Goal: Task Accomplishment & Management: Use online tool/utility

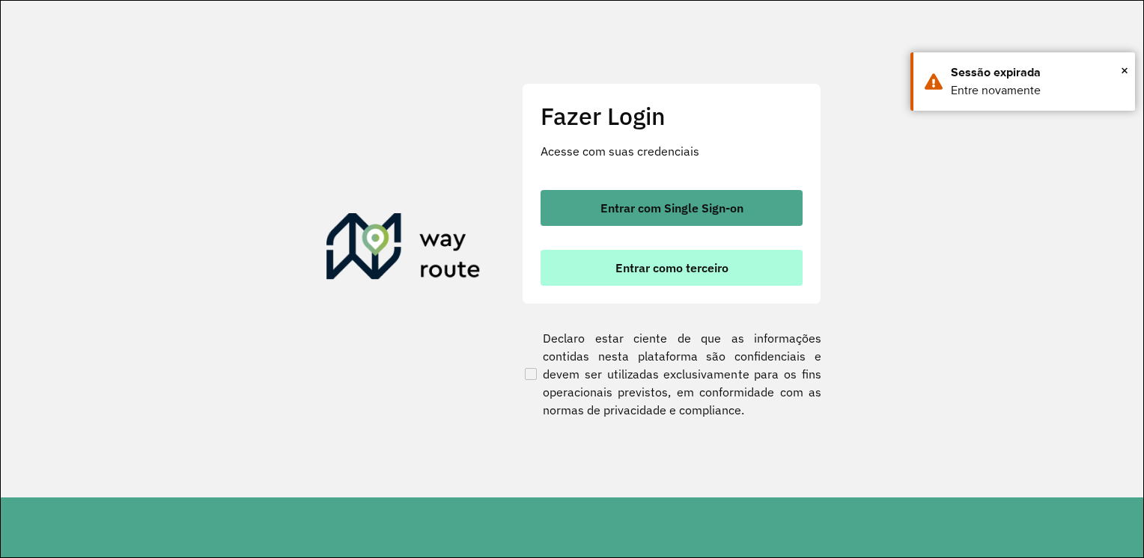
click at [644, 272] on span "Entrar como terceiro" at bounding box center [671, 268] width 113 height 12
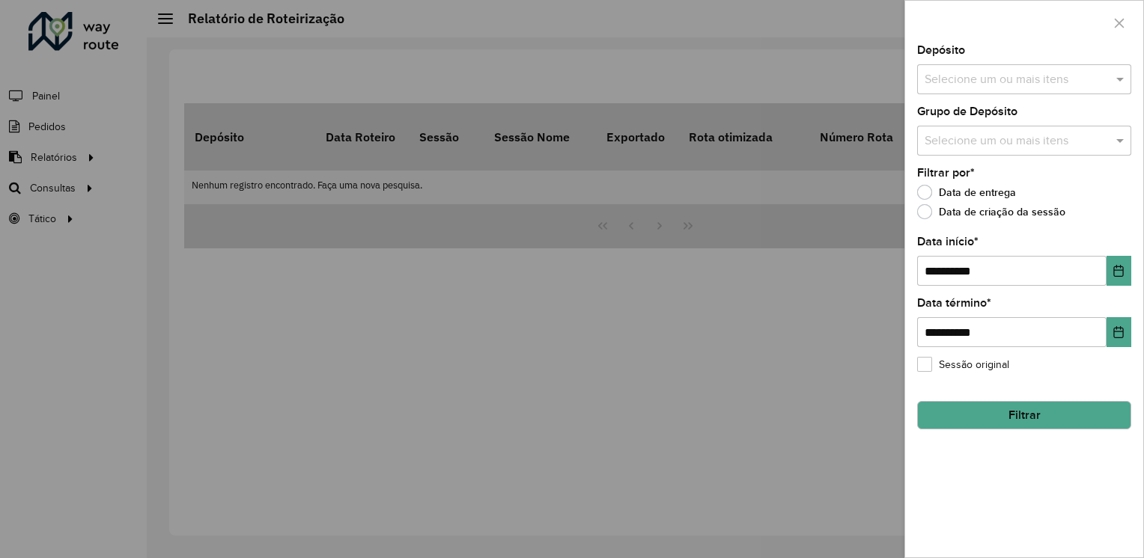
click at [801, 383] on div at bounding box center [572, 279] width 1144 height 558
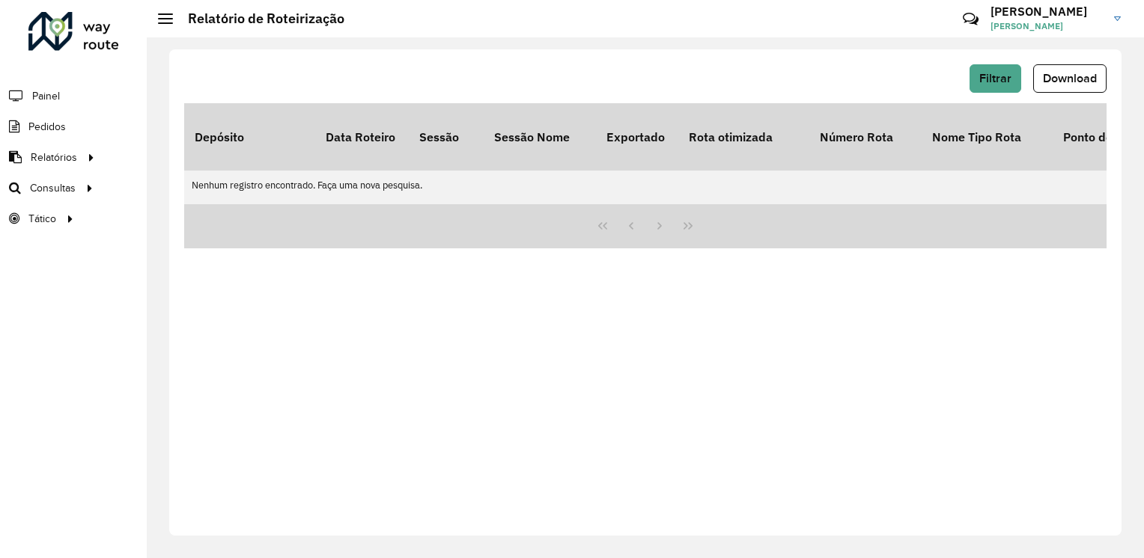
click at [612, 402] on div "Filtrar Download Depósito Data Roteiro Sessão Sessão Nome Exportado Rota otimiz…" at bounding box center [645, 292] width 952 height 486
click at [744, 65] on div "Filtrar Download" at bounding box center [645, 78] width 922 height 28
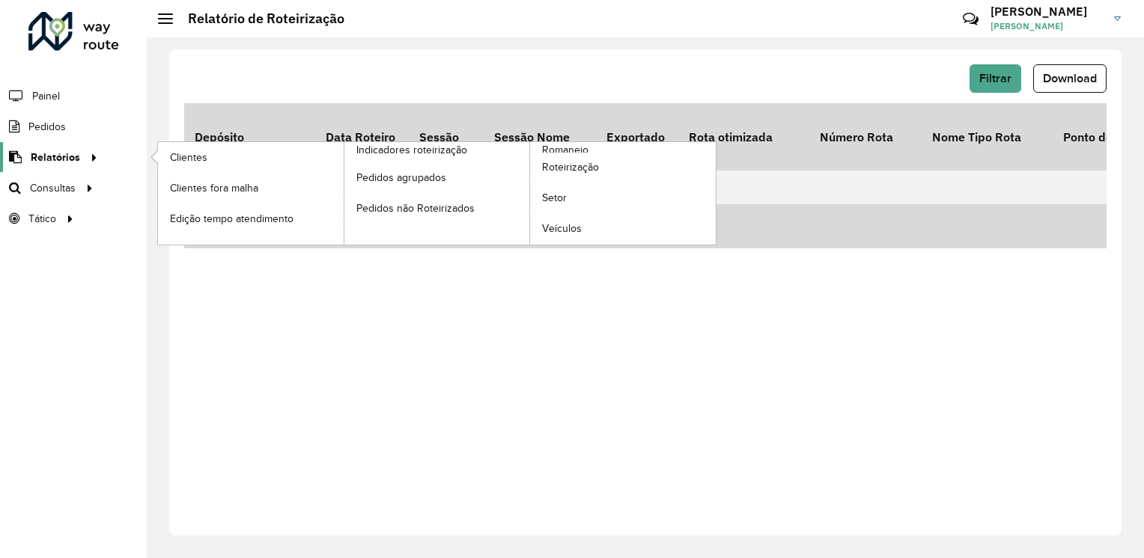
click at [57, 154] on span "Relatórios" at bounding box center [55, 158] width 49 height 16
click at [584, 162] on span "Roteirização" at bounding box center [572, 167] width 61 height 16
click at [575, 166] on span "Roteirização" at bounding box center [572, 167] width 61 height 16
click at [581, 168] on span "Roteirização" at bounding box center [572, 167] width 61 height 16
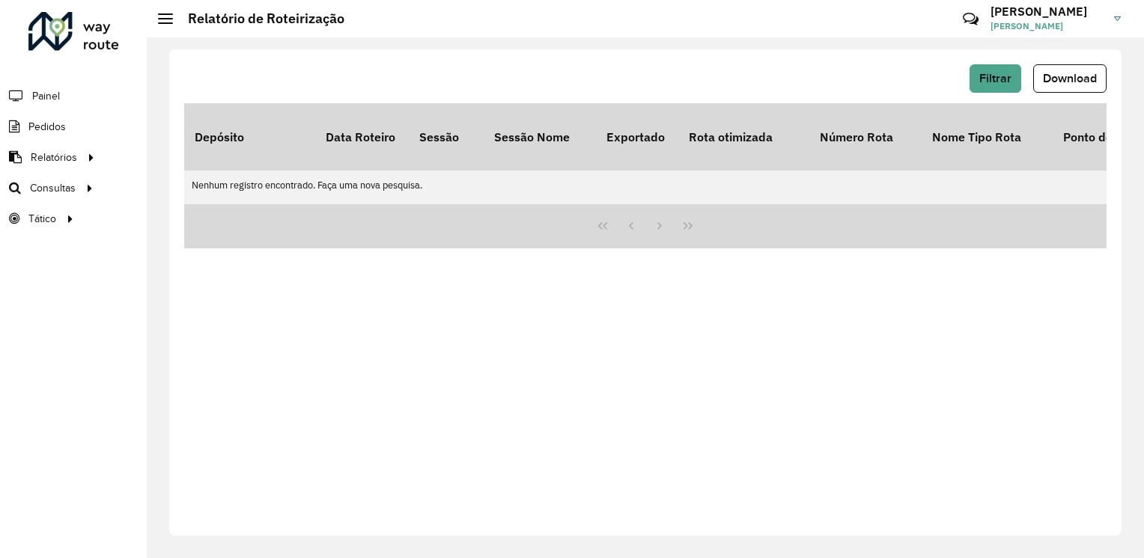
click at [551, 356] on div "Filtrar Download Depósito Data Roteiro Sessão Sessão Nome Exportado Rota otimiz…" at bounding box center [645, 292] width 952 height 486
click at [1121, 22] on link "Hector Hector Duarte" at bounding box center [1060, 18] width 141 height 39
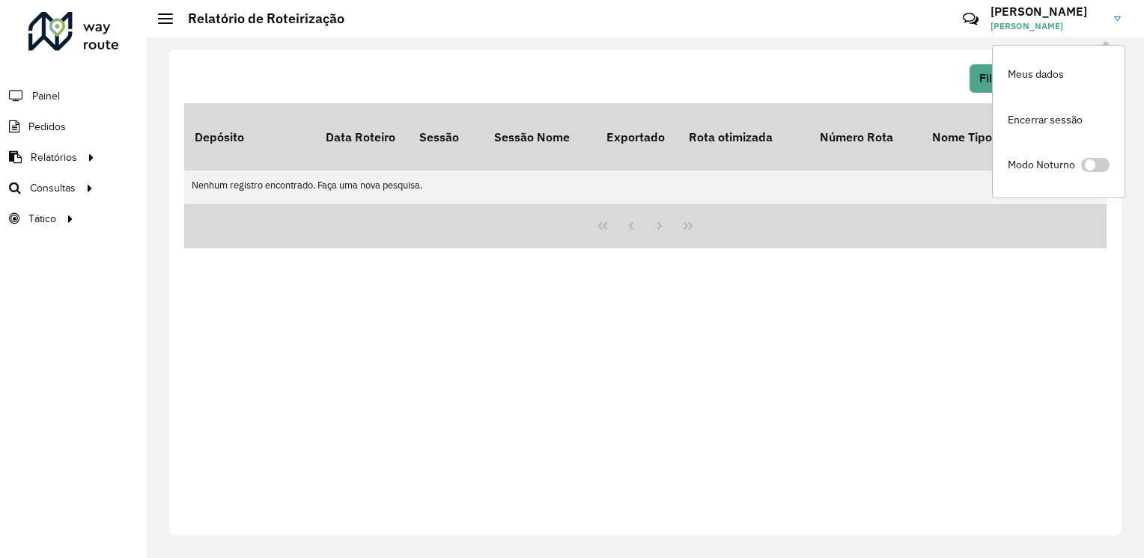
click at [933, 295] on div "Filtrar Download Depósito Data Roteiro Sessão Sessão Nome Exportado Rota otimiz…" at bounding box center [645, 292] width 952 height 486
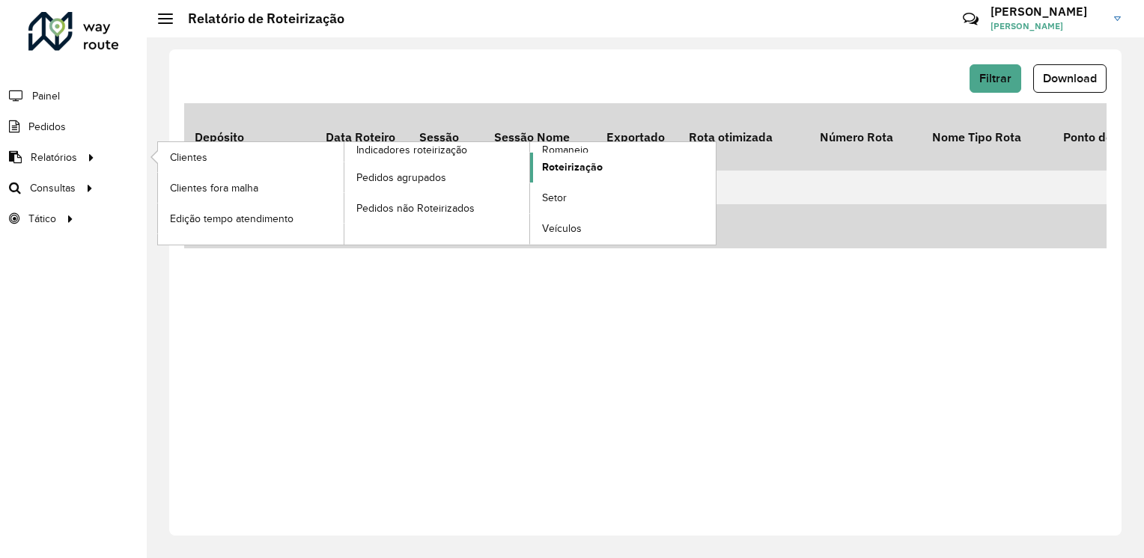
click at [582, 166] on span "Roteirização" at bounding box center [572, 167] width 61 height 16
click at [583, 165] on span "Roteirização" at bounding box center [572, 167] width 61 height 16
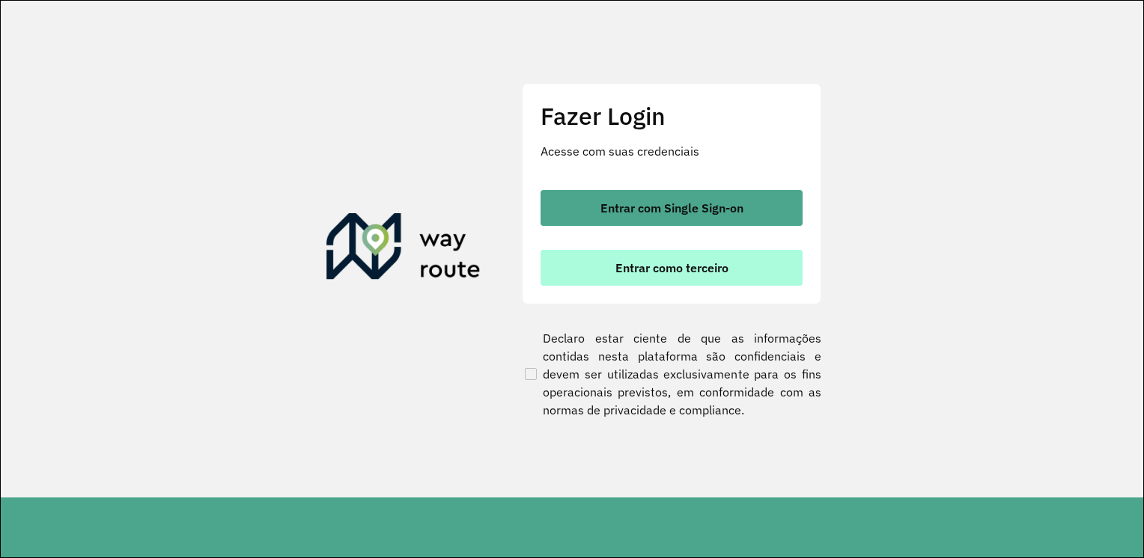
click at [700, 275] on button "Entrar como terceiro" at bounding box center [671, 268] width 262 height 36
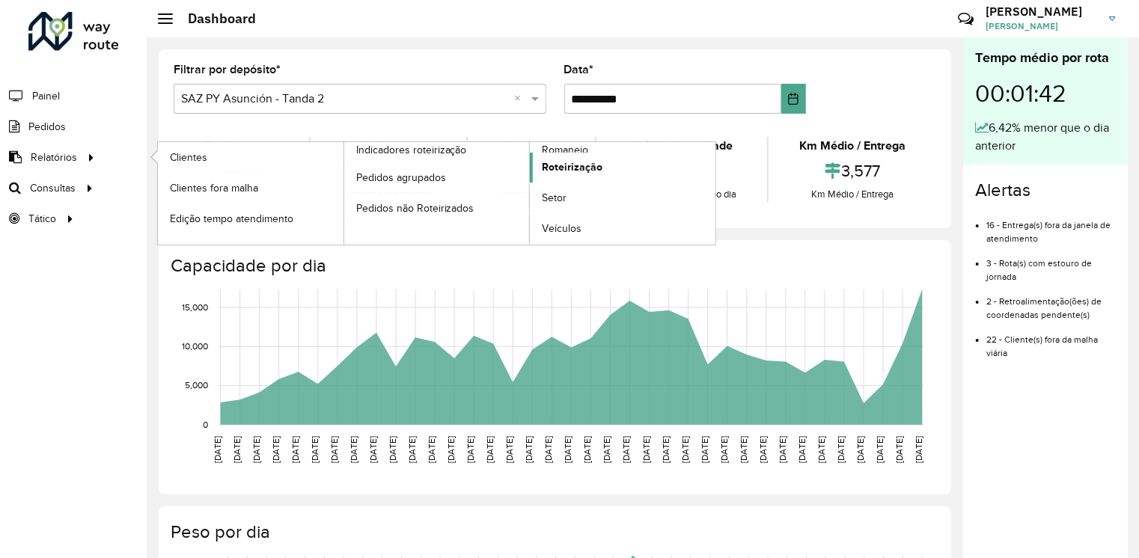
click at [585, 168] on span "Roteirização" at bounding box center [572, 167] width 61 height 16
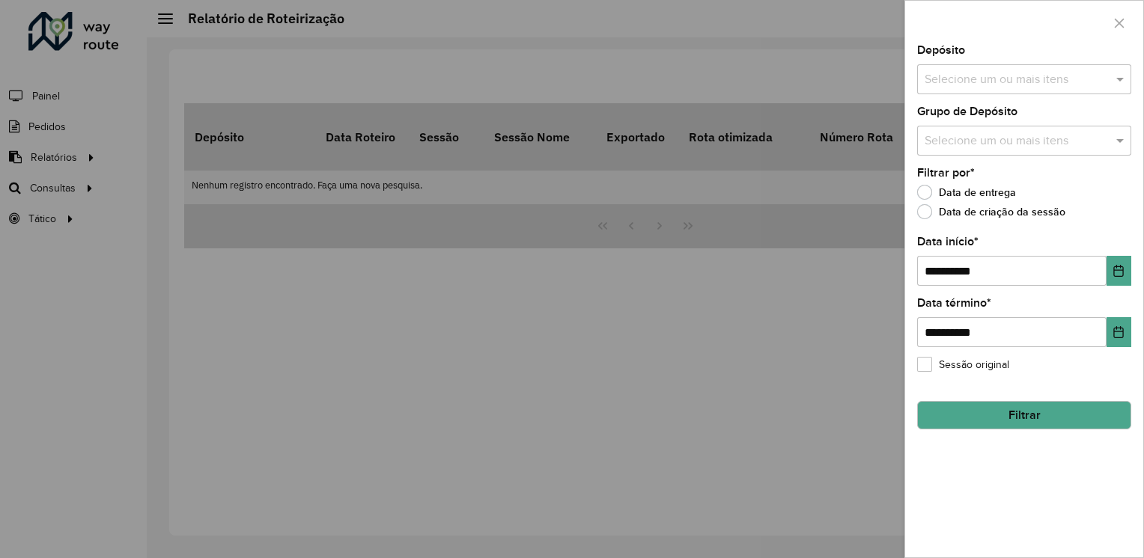
click at [1063, 82] on input "text" at bounding box center [1016, 80] width 192 height 18
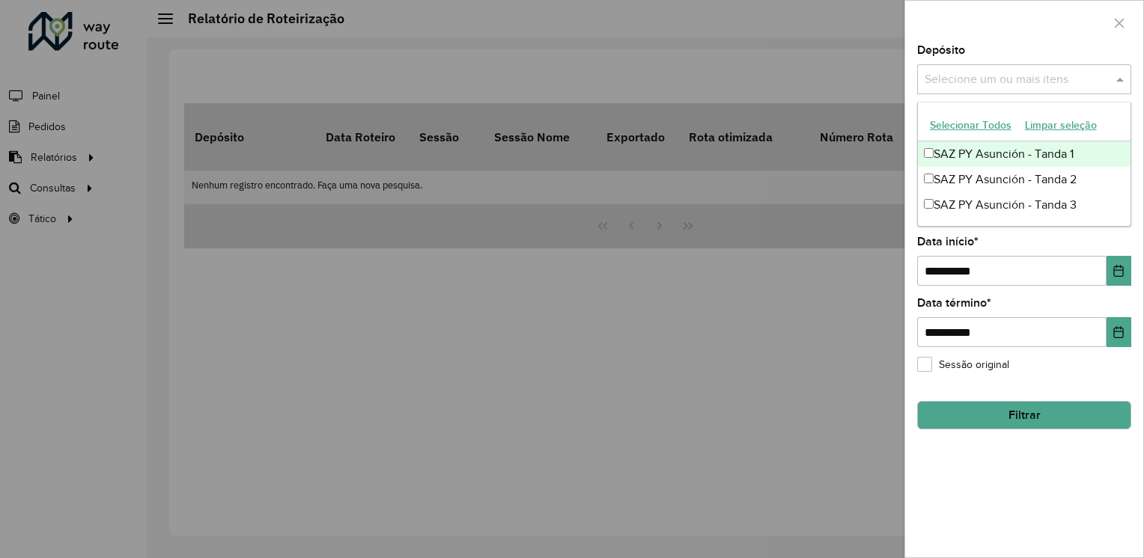
click at [961, 124] on button "Selecionar Todos" at bounding box center [970, 125] width 95 height 23
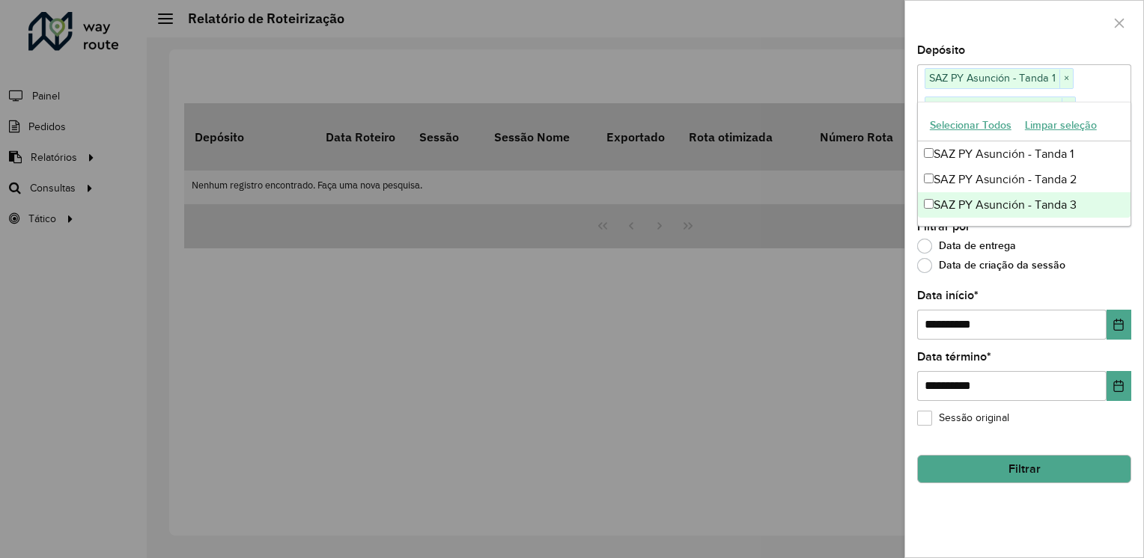
click at [1081, 286] on div "**********" at bounding box center [1024, 301] width 238 height 513
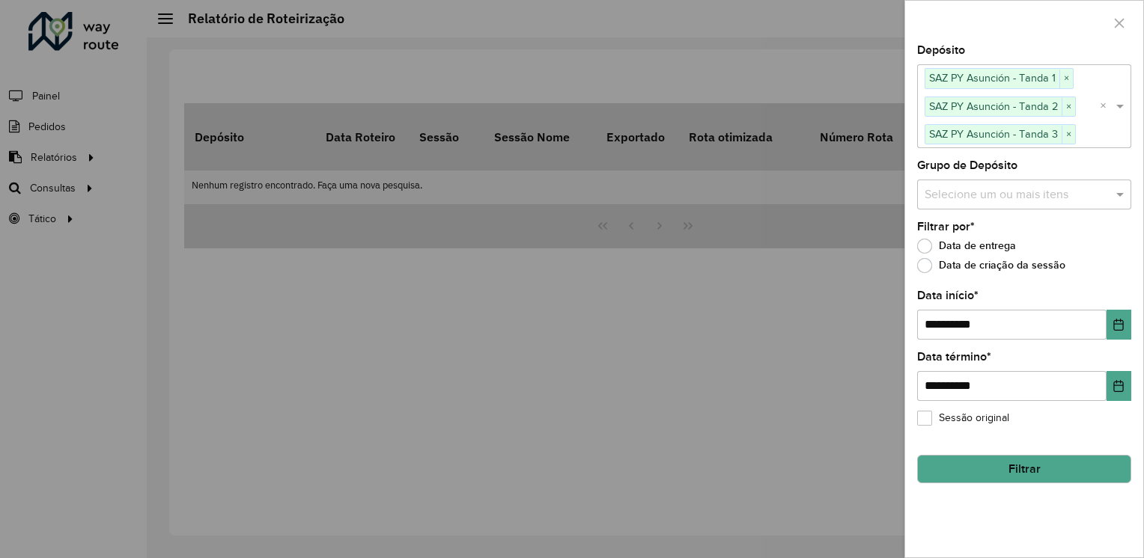
click at [1014, 195] on input "text" at bounding box center [1016, 195] width 192 height 18
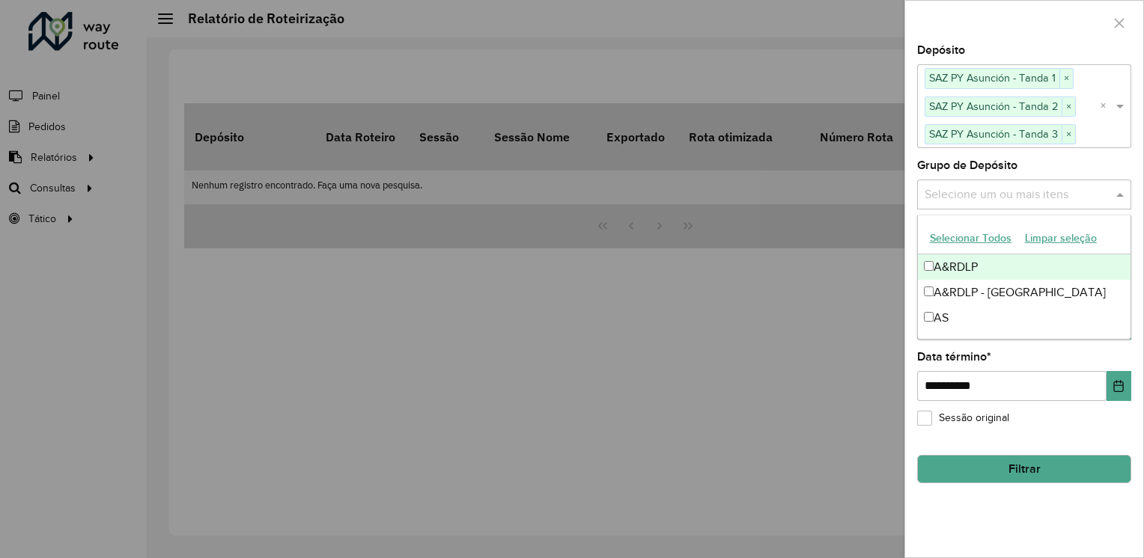
click at [953, 241] on button "Selecionar Todos" at bounding box center [970, 238] width 95 height 23
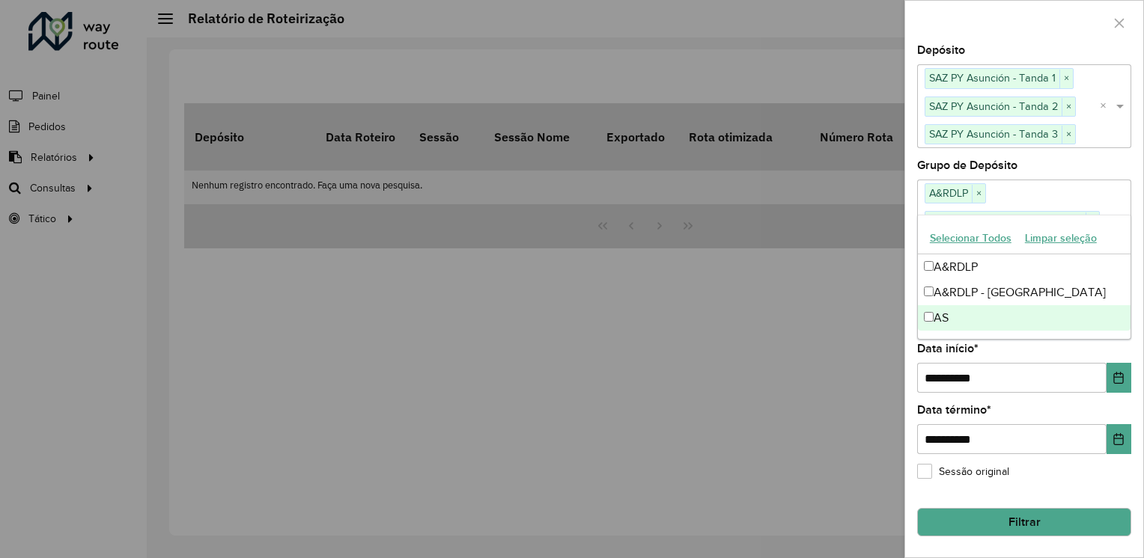
click at [1027, 508] on button "Filtrar" at bounding box center [1024, 522] width 214 height 28
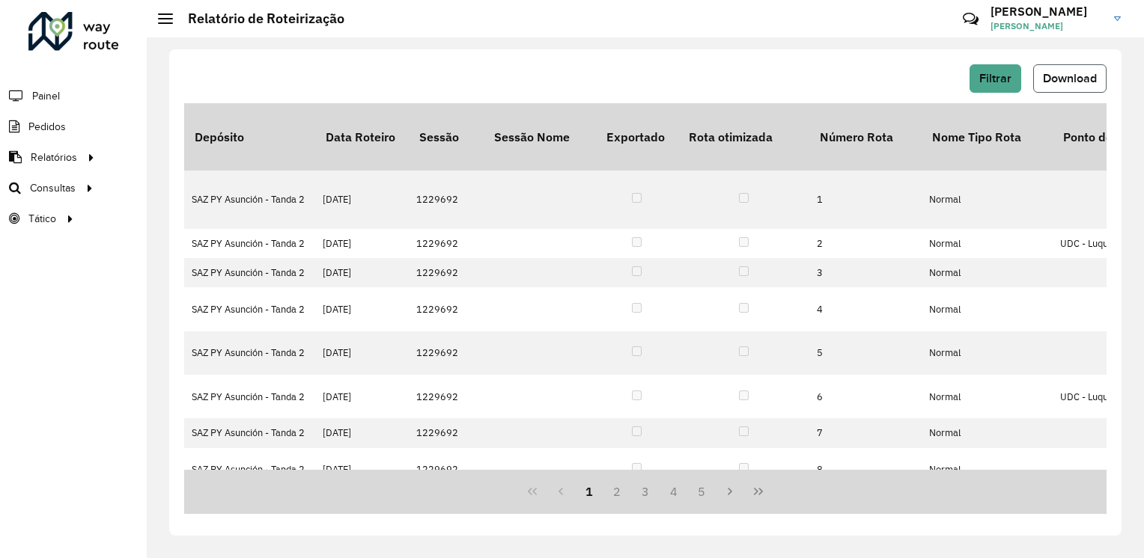
click at [1056, 81] on span "Download" at bounding box center [1069, 78] width 54 height 13
